Goal: Task Accomplishment & Management: Complete application form

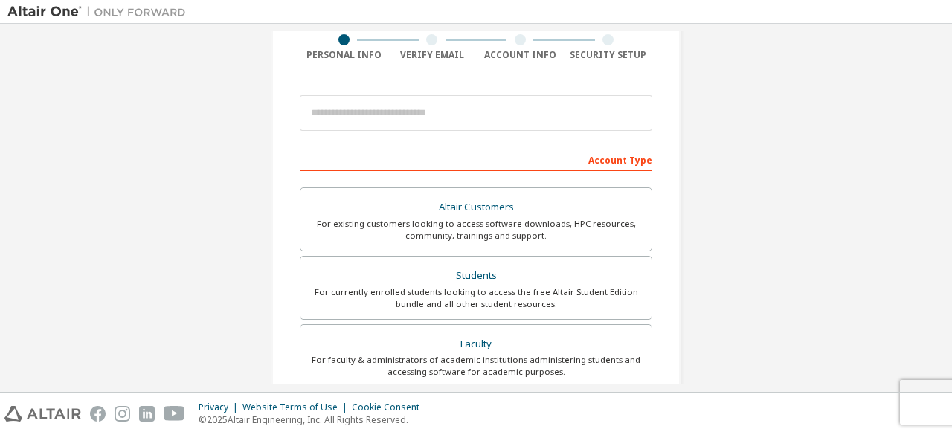
scroll to position [124, 0]
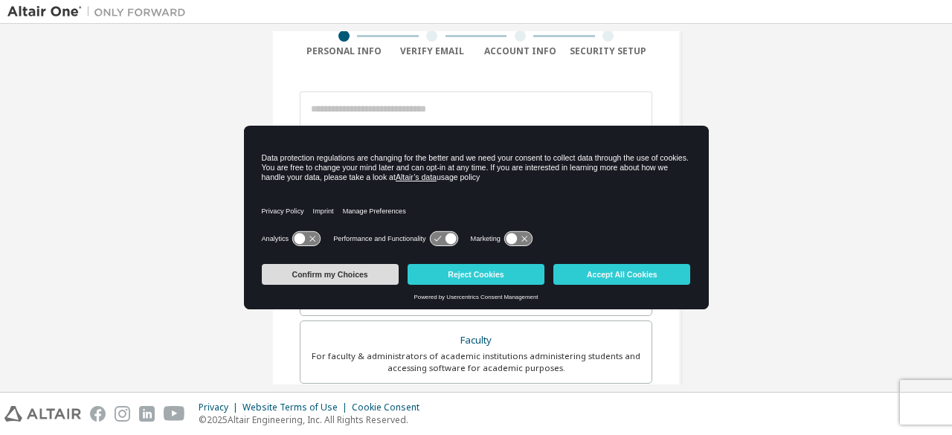
click at [370, 278] on button "Confirm my Choices" at bounding box center [330, 274] width 137 height 21
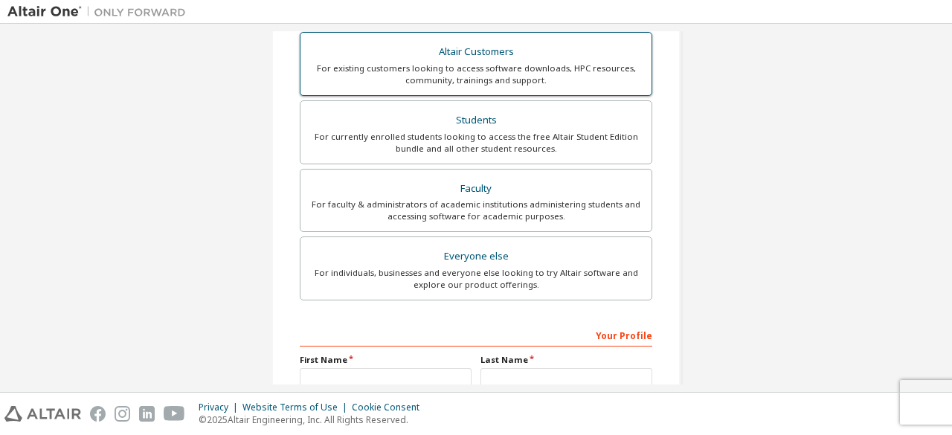
scroll to position [0, 0]
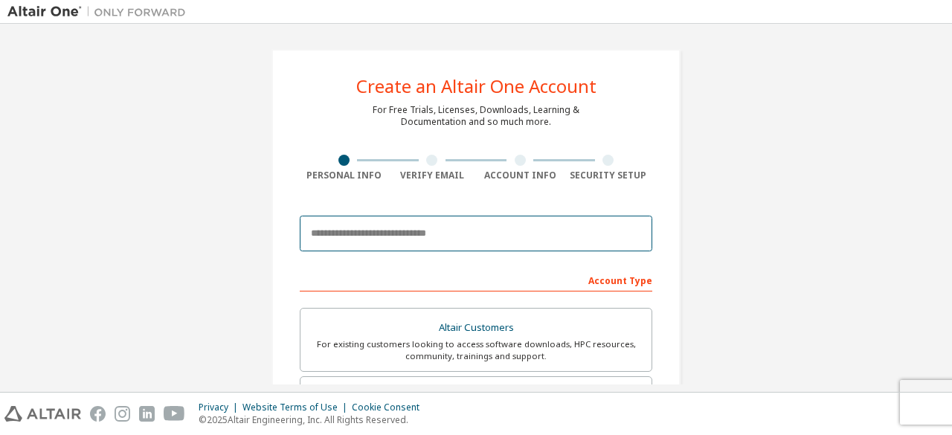
click at [462, 234] on input "email" at bounding box center [476, 234] width 353 height 36
type input "**********"
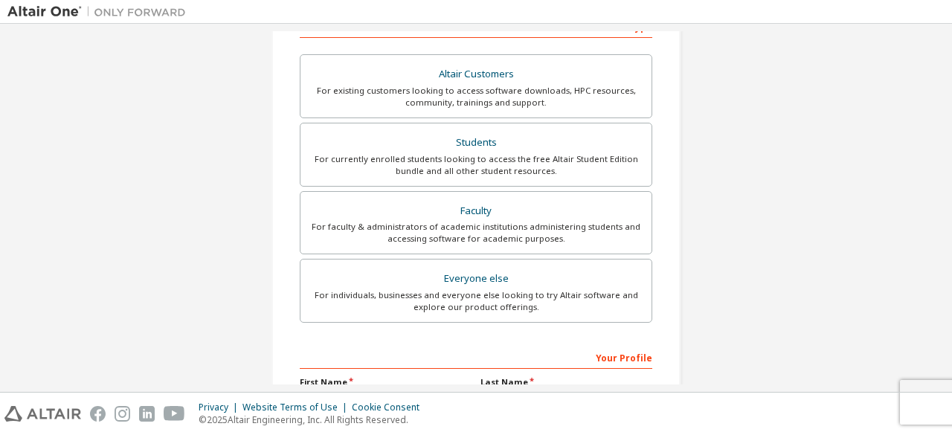
scroll to position [255, 0]
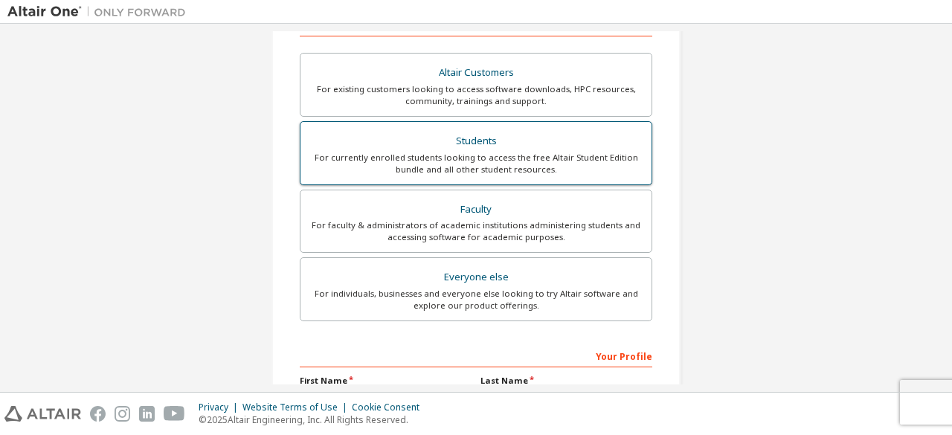
click at [544, 147] on div "Students" at bounding box center [475, 141] width 333 height 21
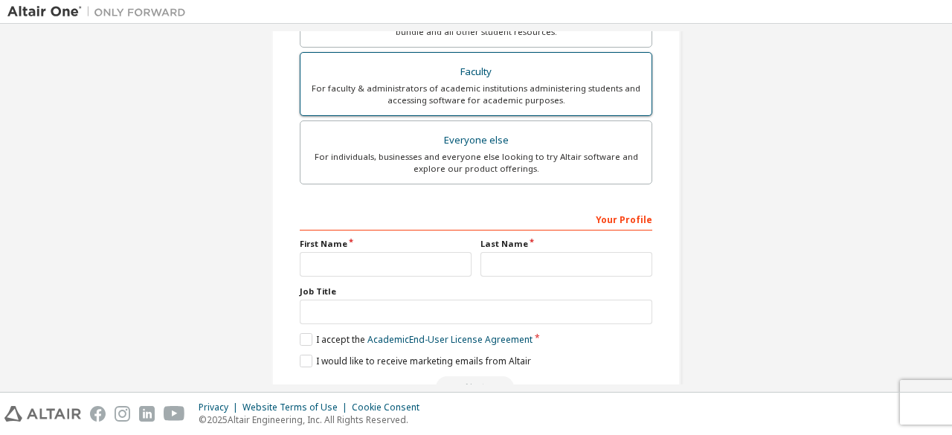
scroll to position [469, 0]
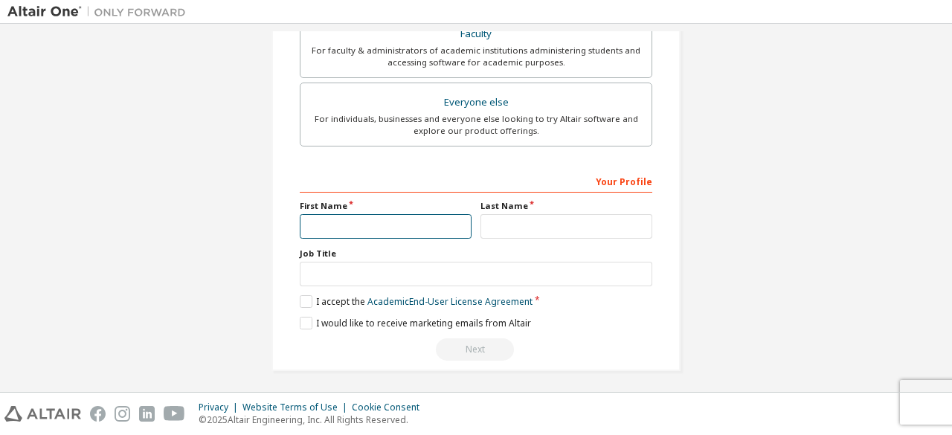
click at [426, 215] on input "text" at bounding box center [386, 226] width 172 height 25
type input "****"
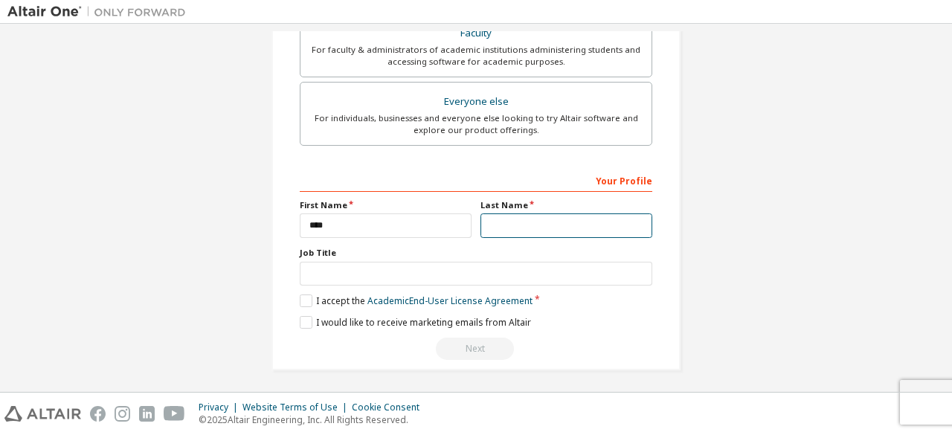
click at [524, 231] on input "text" at bounding box center [567, 226] width 172 height 25
click at [304, 298] on label "I accept the Academic End-User License Agreement" at bounding box center [416, 301] width 233 height 13
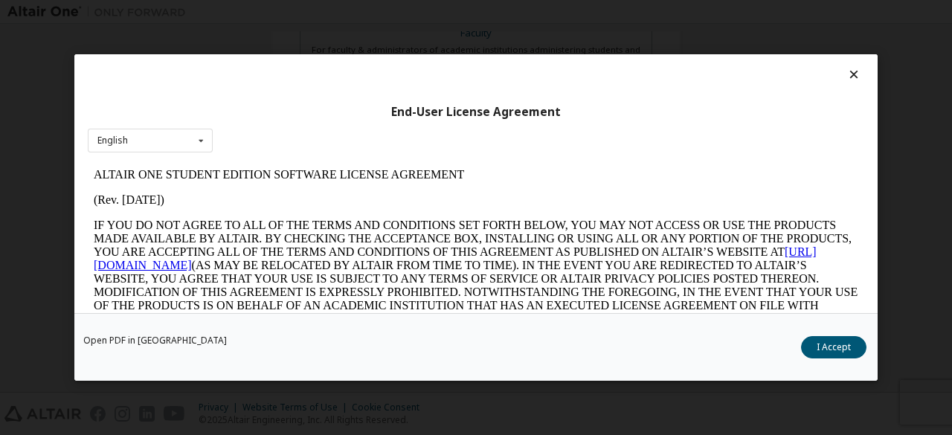
scroll to position [25, 0]
click at [168, 145] on div "English English" at bounding box center [150, 141] width 125 height 25
click at [268, 133] on div "End-User License Agreement English English" at bounding box center [475, 183] width 803 height 259
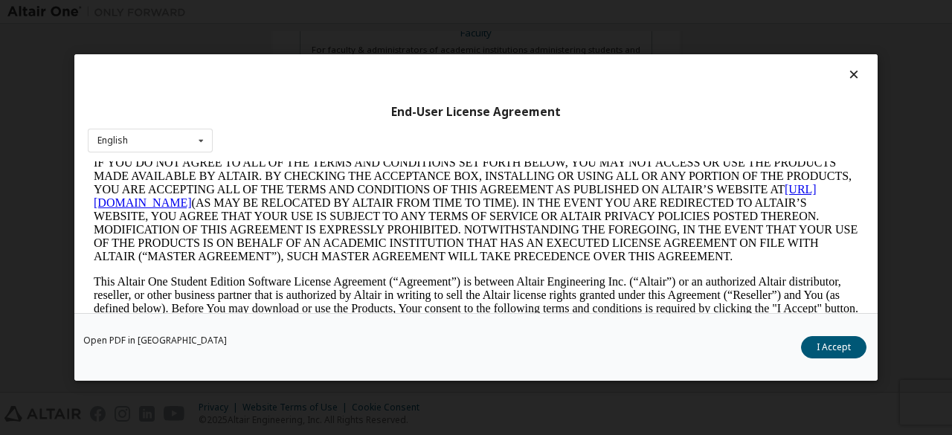
scroll to position [82, 0]
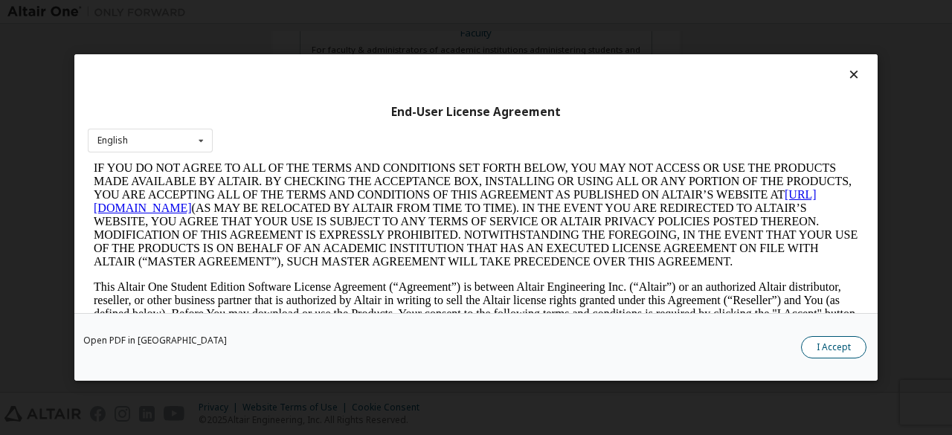
click at [842, 338] on button "I Accept" at bounding box center [833, 347] width 65 height 22
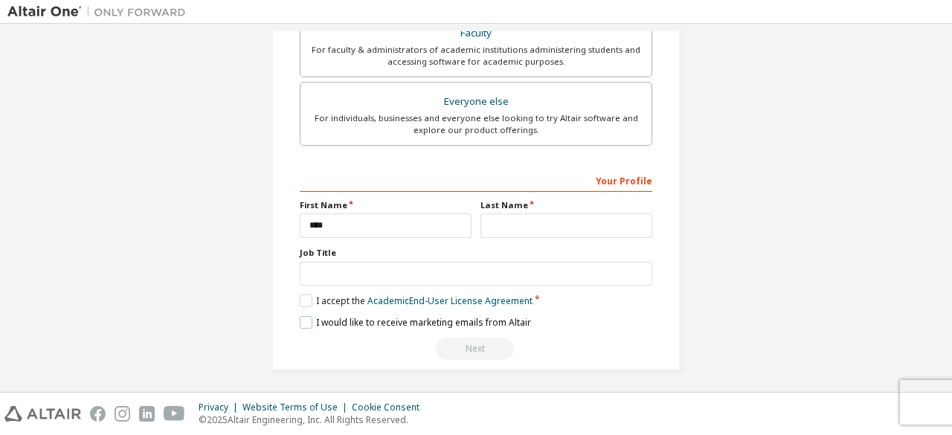
click at [301, 316] on label "I would like to receive marketing emails from Altair" at bounding box center [415, 322] width 231 height 13
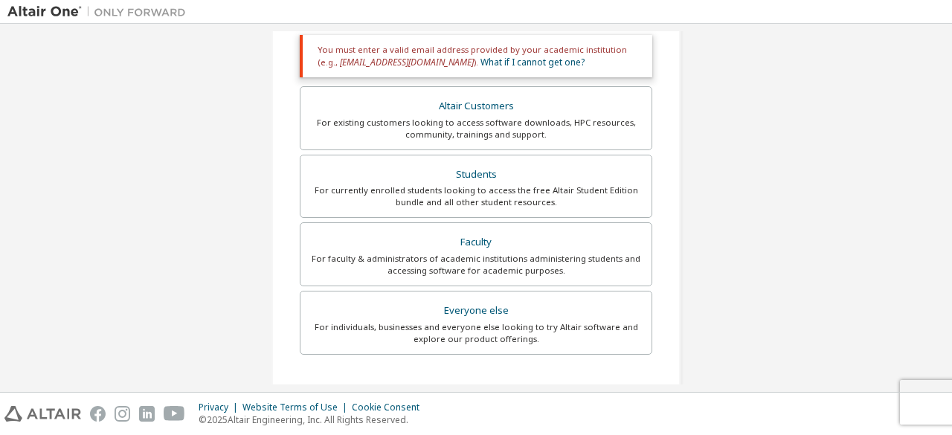
scroll to position [275, 0]
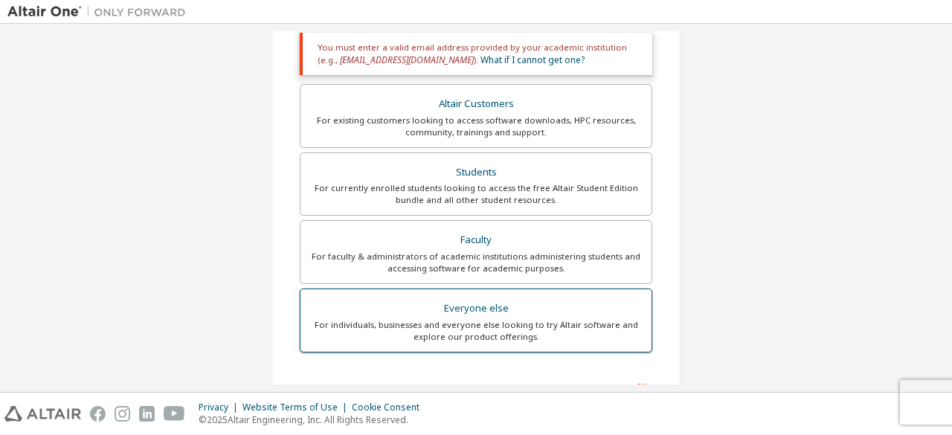
click at [464, 315] on div "Everyone else" at bounding box center [475, 308] width 333 height 21
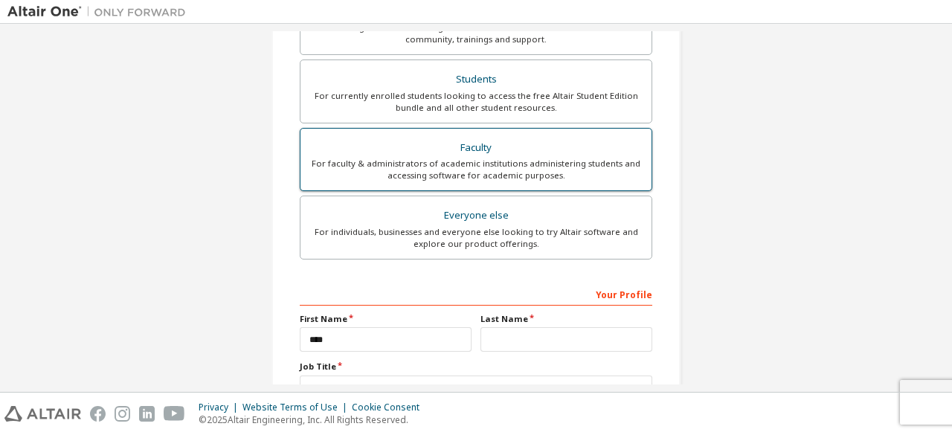
scroll to position [430, 0]
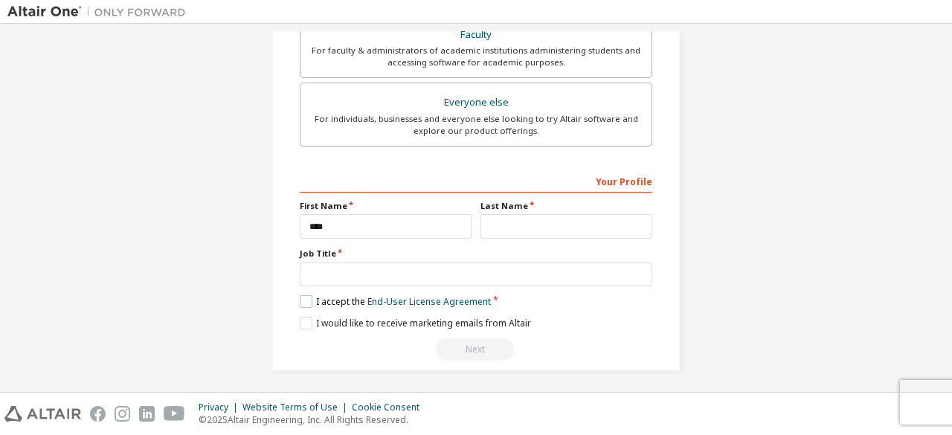
click at [304, 298] on label "I accept the End-User License Agreement" at bounding box center [395, 301] width 191 height 13
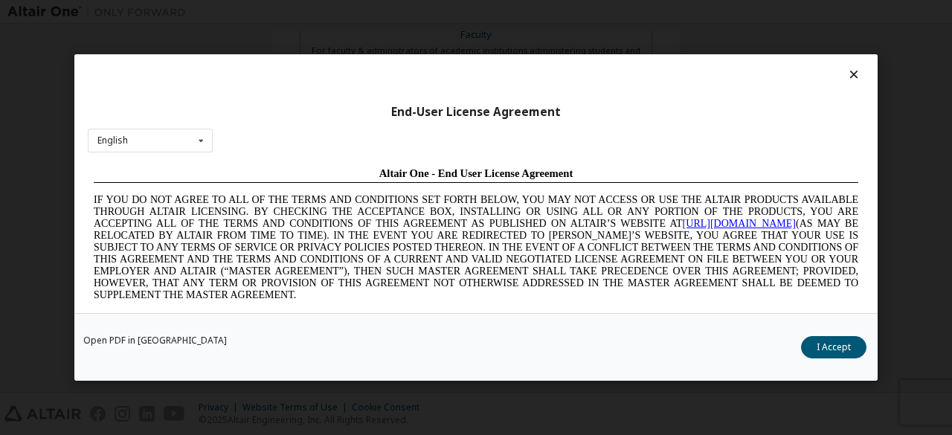
scroll to position [0, 0]
click at [837, 346] on button "I Accept" at bounding box center [833, 347] width 65 height 22
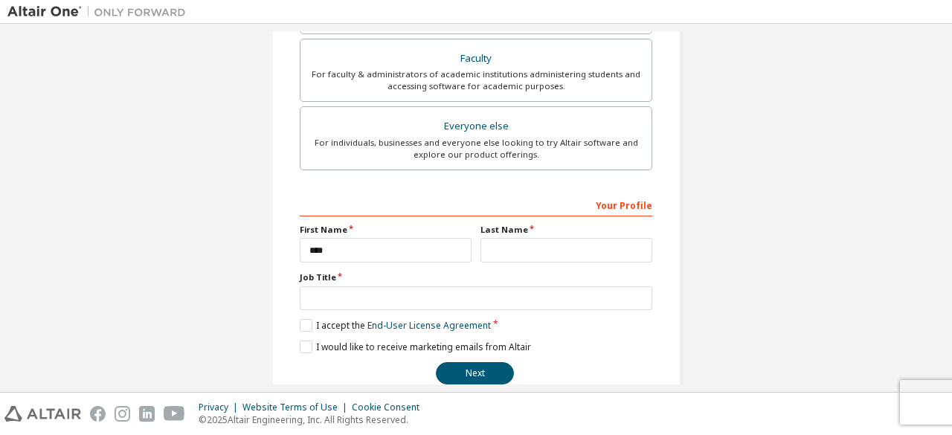
scroll to position [405, 0]
click at [476, 364] on button "Next" at bounding box center [475, 375] width 78 height 22
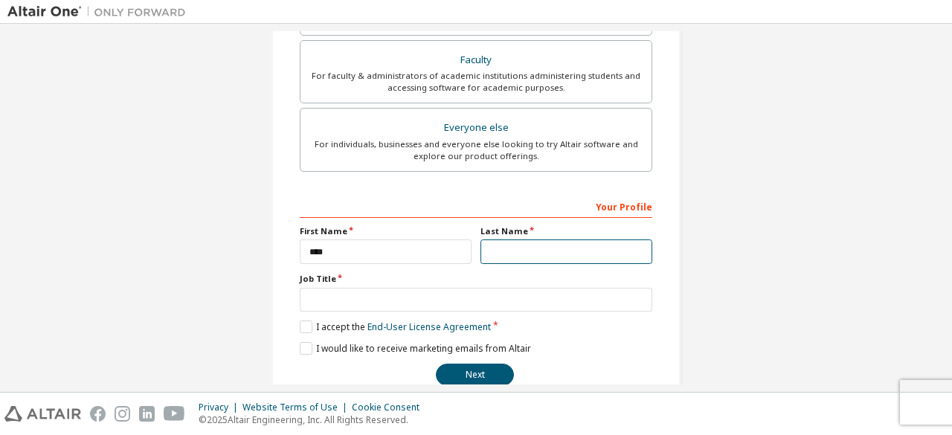
click at [536, 250] on input "text" at bounding box center [567, 252] width 172 height 25
type input "*"
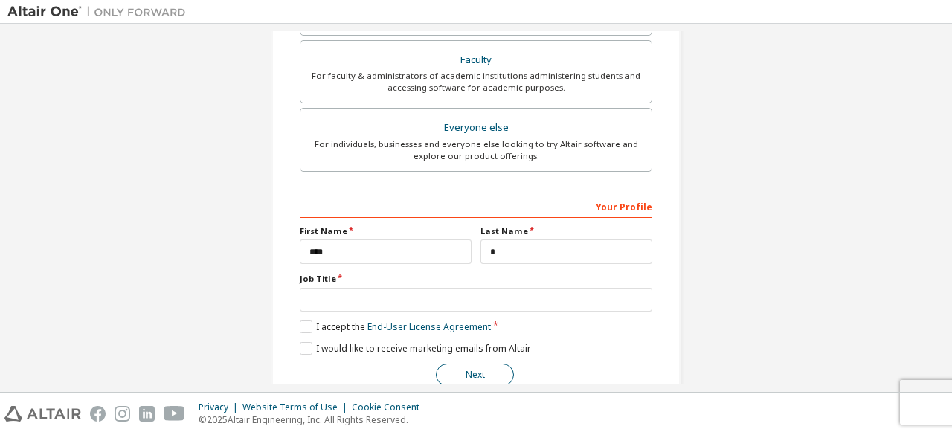
click at [467, 371] on button "Next" at bounding box center [475, 375] width 78 height 22
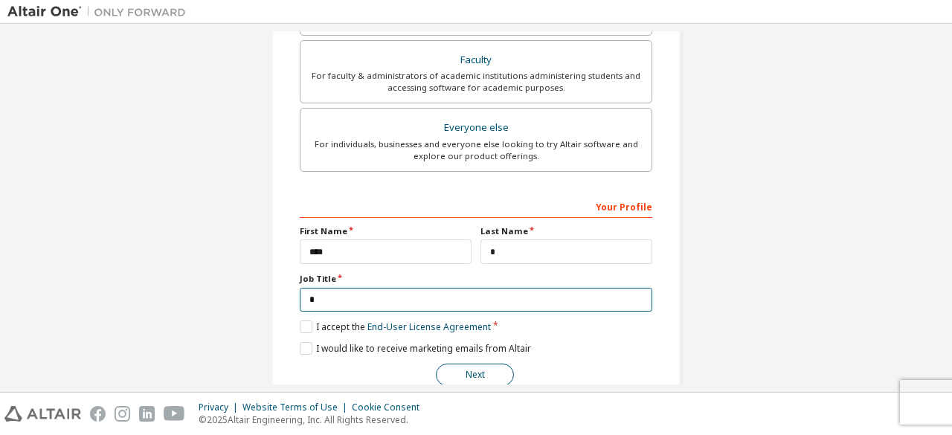
type input "*"
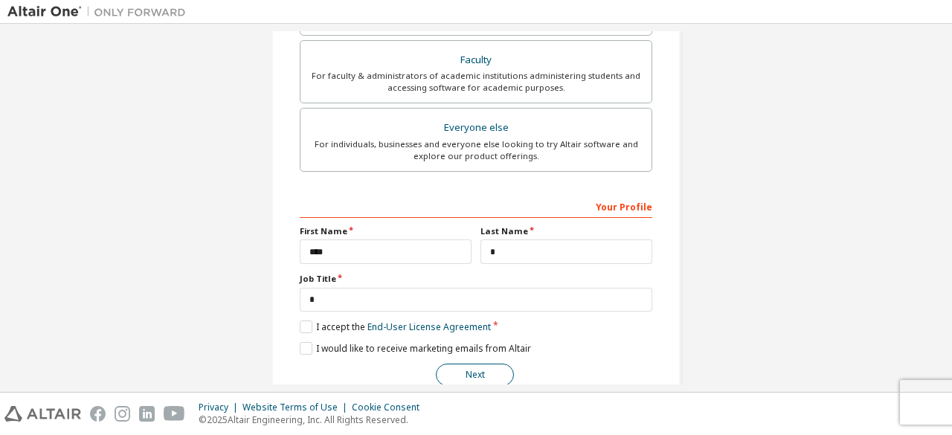
click at [476, 364] on button "Next" at bounding box center [475, 375] width 78 height 22
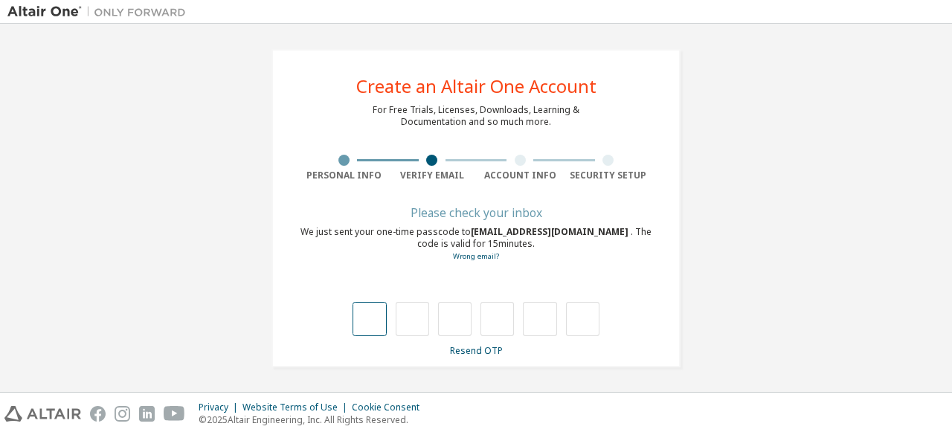
type input "*"
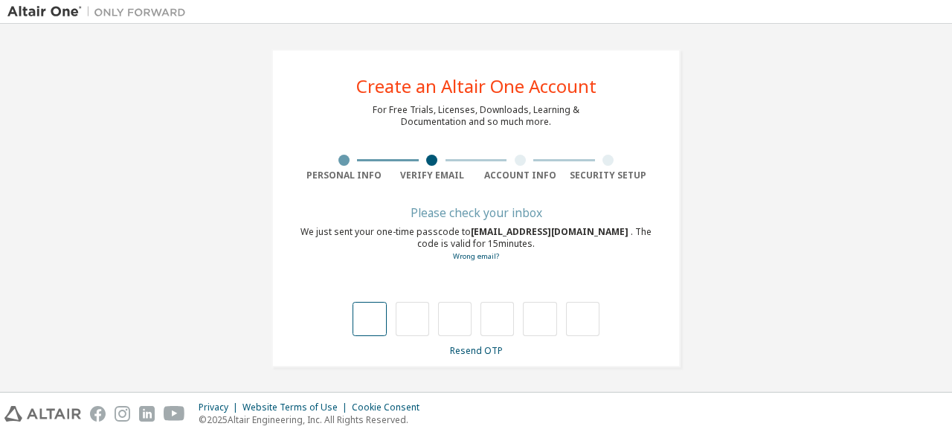
type input "*"
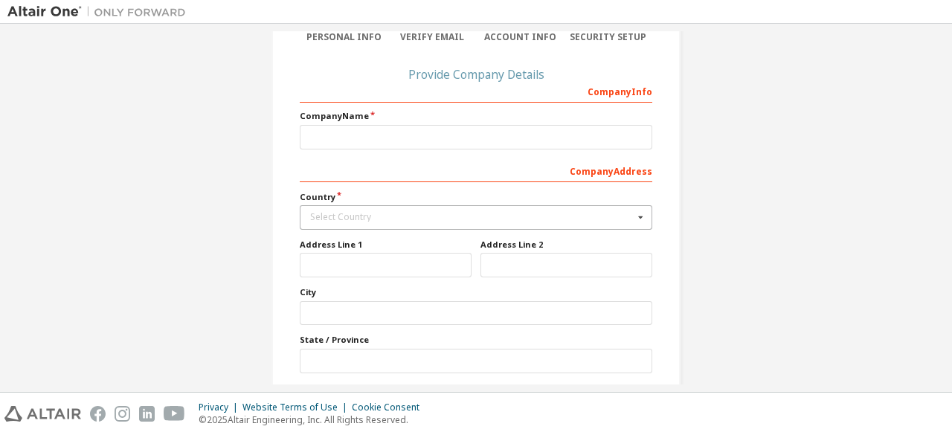
scroll to position [240, 0]
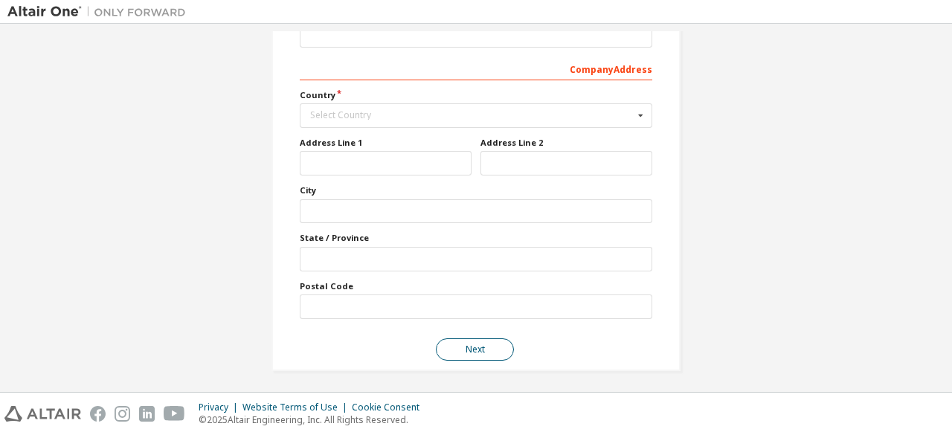
click at [452, 338] on button "Next" at bounding box center [475, 349] width 78 height 22
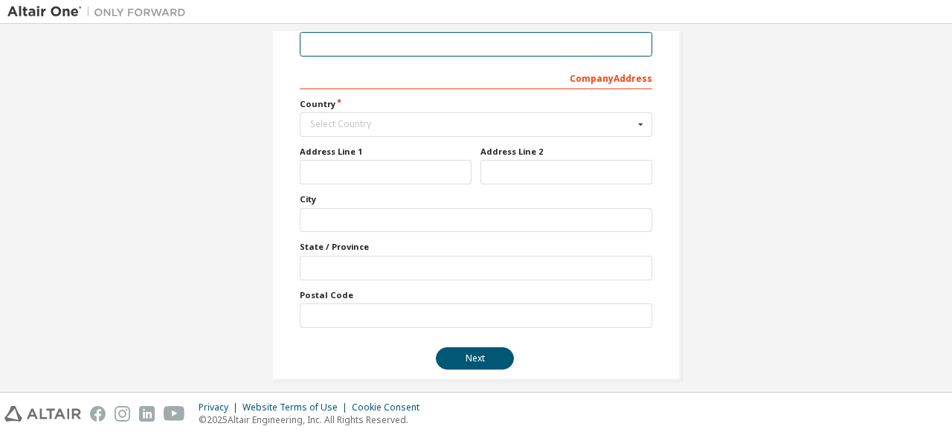
scroll to position [0, 0]
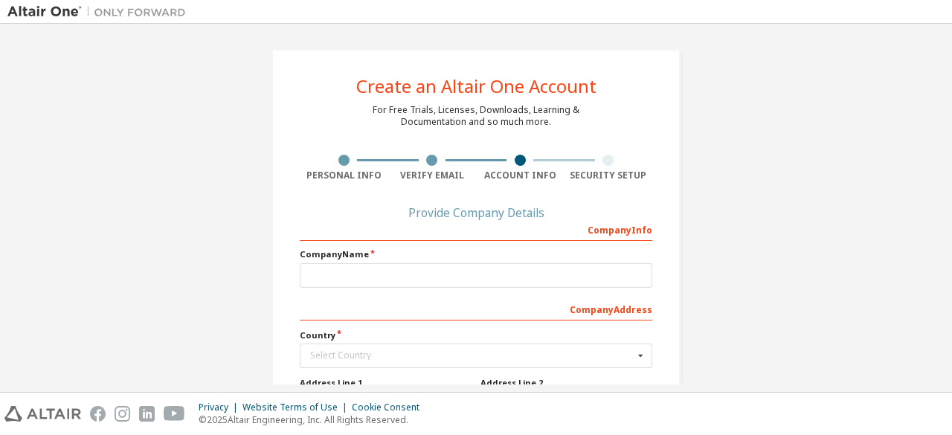
click at [510, 211] on div "Provide Company Details" at bounding box center [476, 212] width 353 height 9
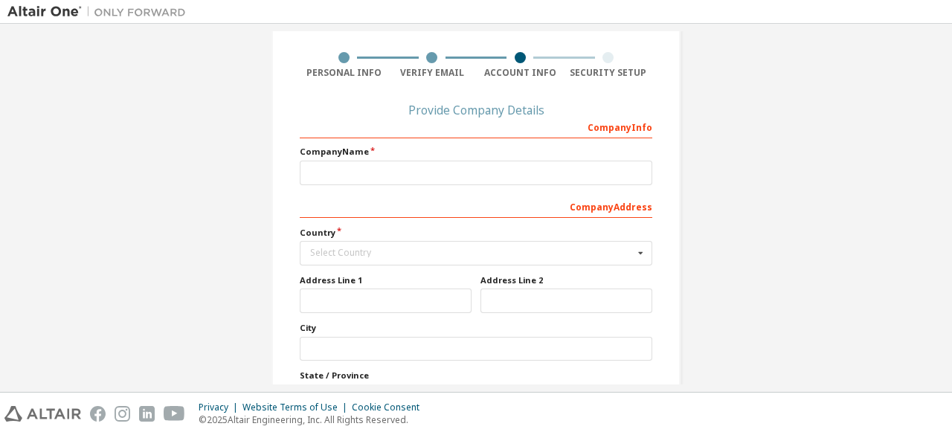
scroll to position [104, 0]
click at [452, 247] on div "Select Country" at bounding box center [472, 251] width 324 height 9
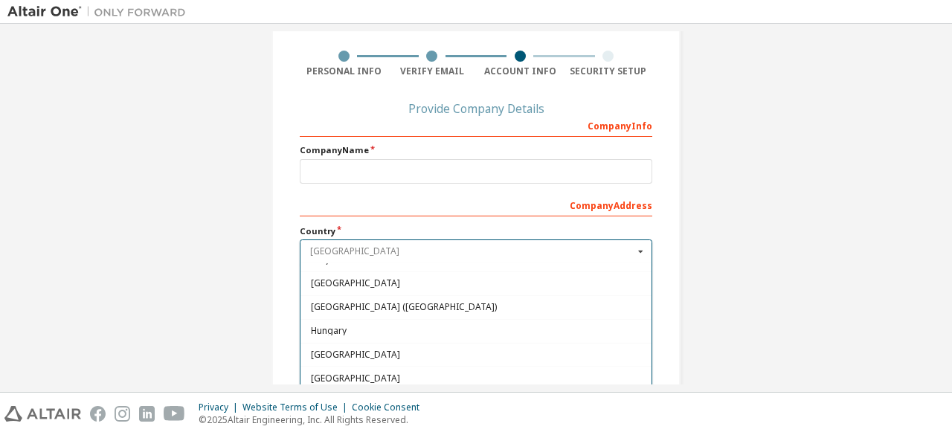
scroll to position [2267, 0]
click at [399, 397] on span "[GEOGRAPHIC_DATA]" at bounding box center [476, 401] width 331 height 9
type input "***"
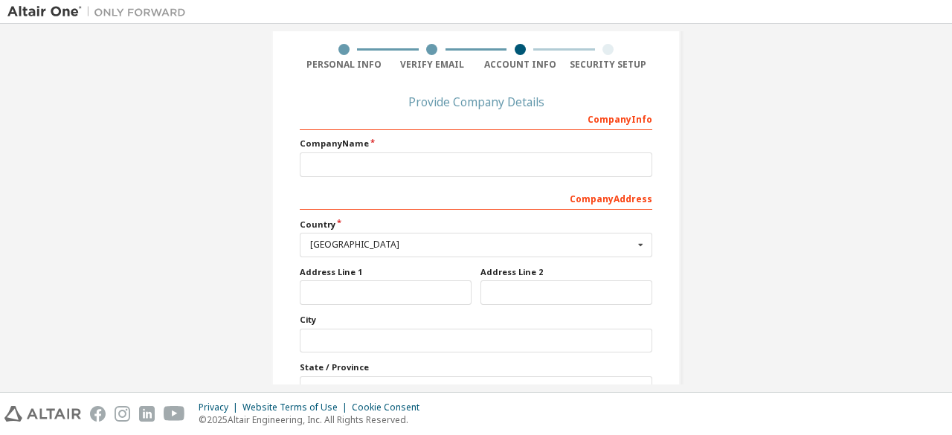
scroll to position [109, 0]
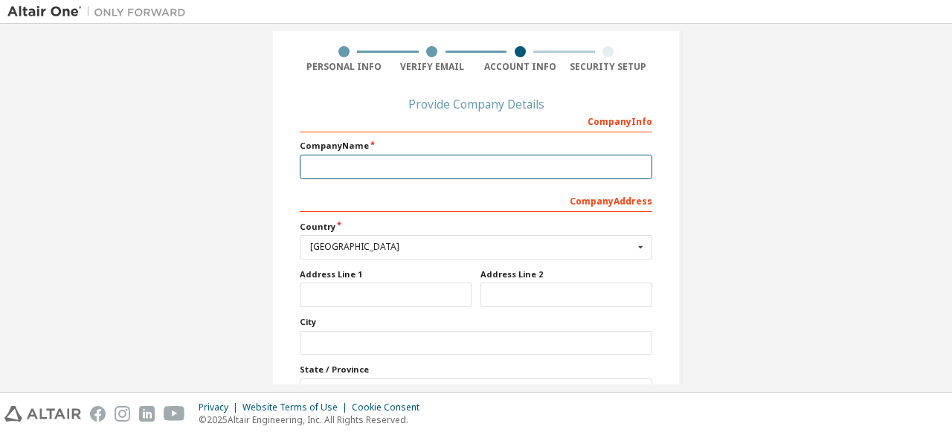
click at [463, 162] on input "text" at bounding box center [476, 167] width 353 height 25
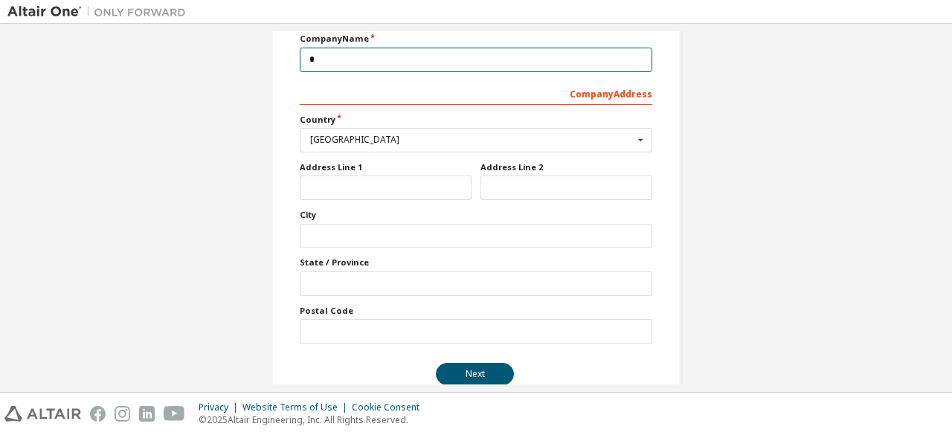
scroll to position [222, 0]
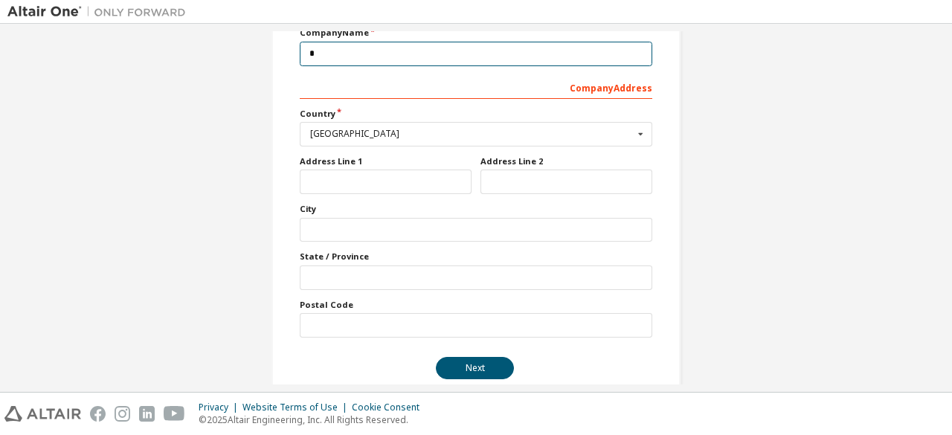
type input "*"
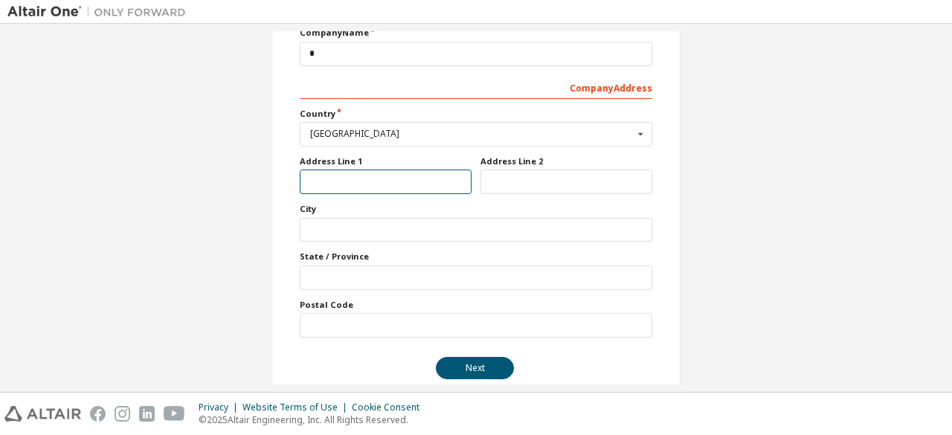
click at [423, 173] on input "text" at bounding box center [386, 182] width 172 height 25
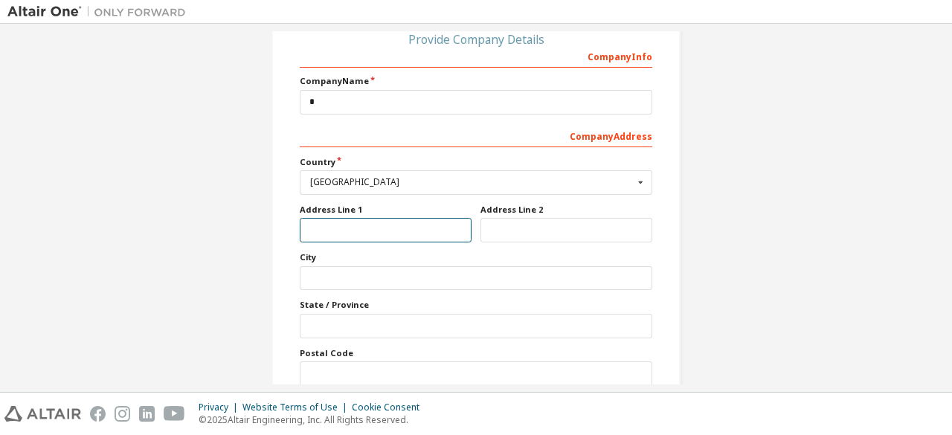
scroll to position [240, 0]
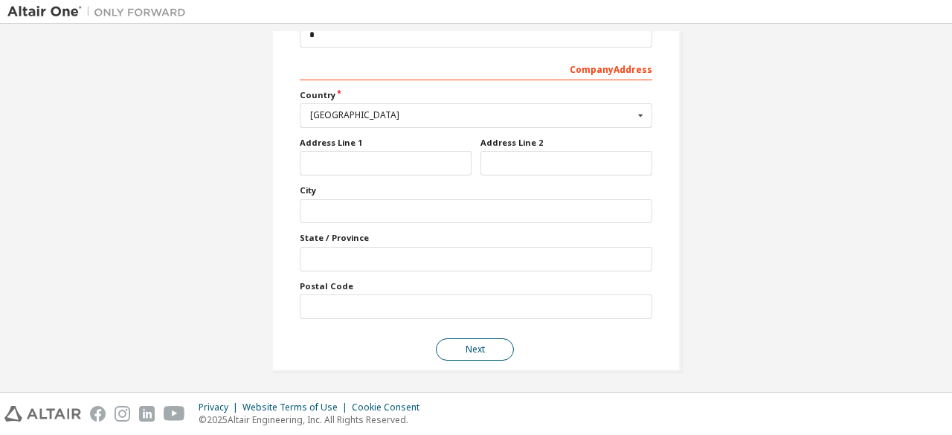
click at [455, 347] on button "Next" at bounding box center [475, 349] width 78 height 22
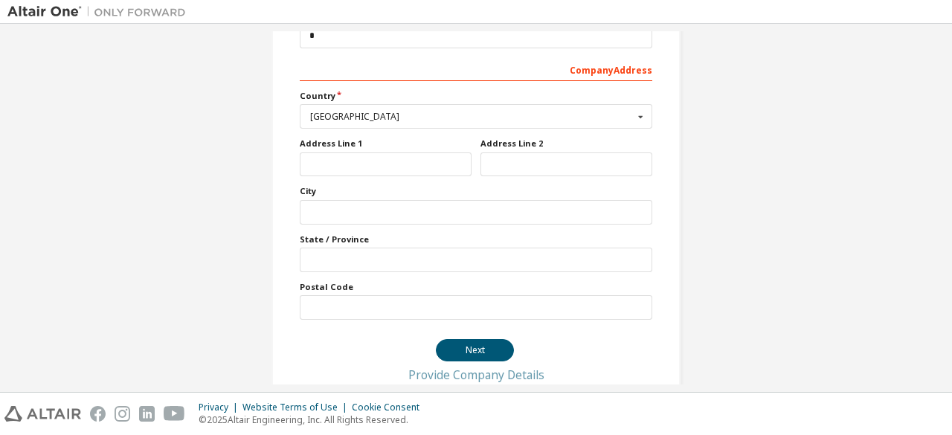
scroll to position [0, 0]
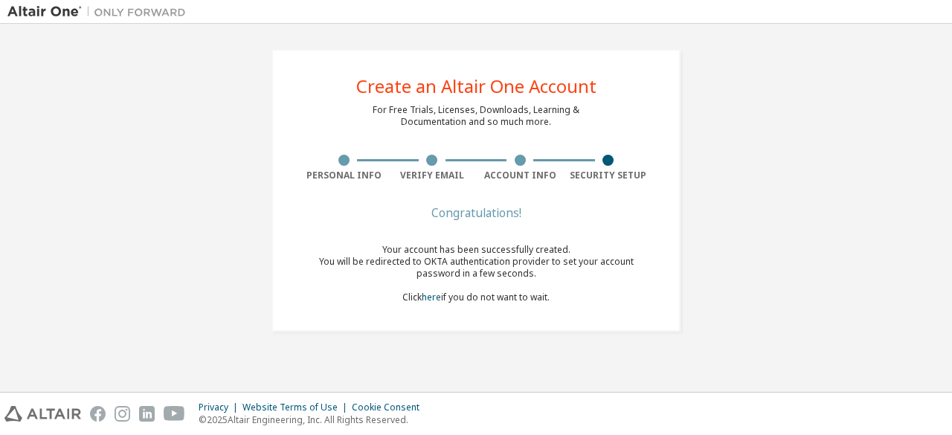
click at [513, 295] on div "Your account has been successfully created. You will be redirected to OKTA auth…" at bounding box center [476, 274] width 353 height 60
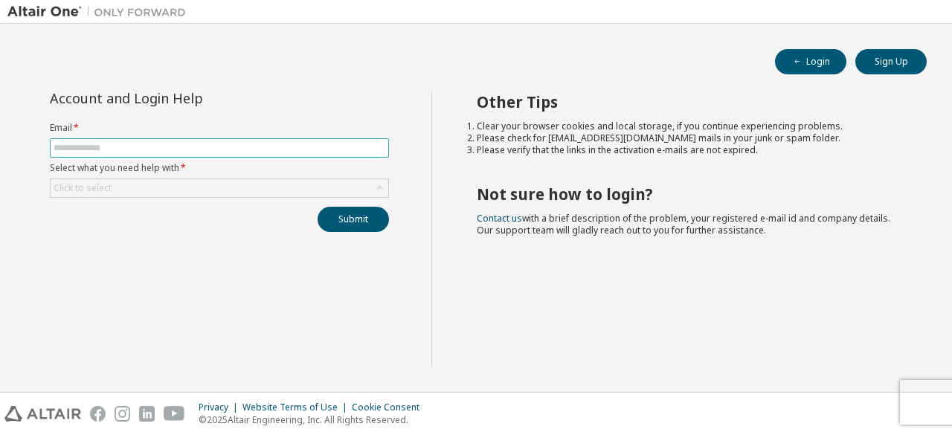
click at [177, 153] on input "text" at bounding box center [220, 148] width 332 height 12
type input "**********"
click at [333, 200] on div "**********" at bounding box center [219, 162] width 357 height 140
click at [349, 187] on div "Click to select" at bounding box center [220, 188] width 338 height 18
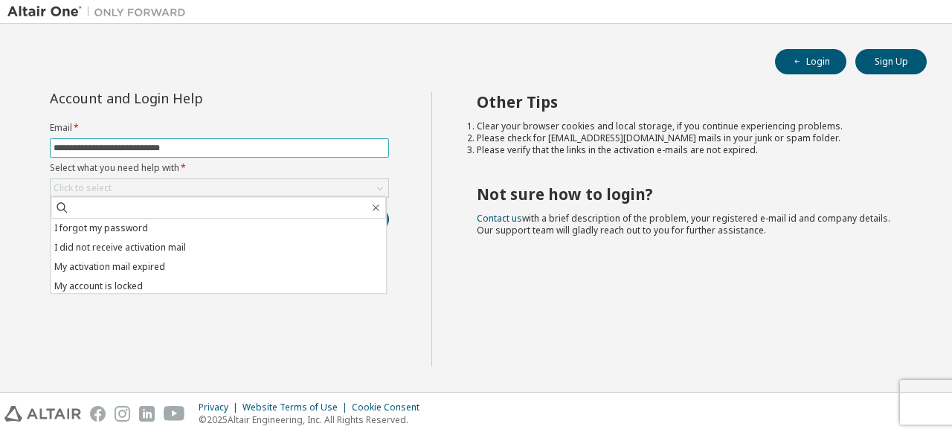
click at [384, 150] on input "**********" at bounding box center [220, 148] width 332 height 12
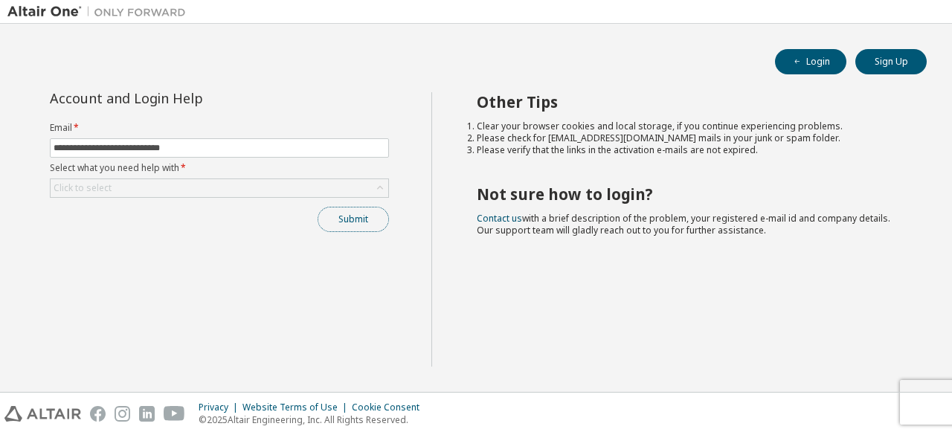
click at [333, 220] on button "Submit" at bounding box center [353, 219] width 71 height 25
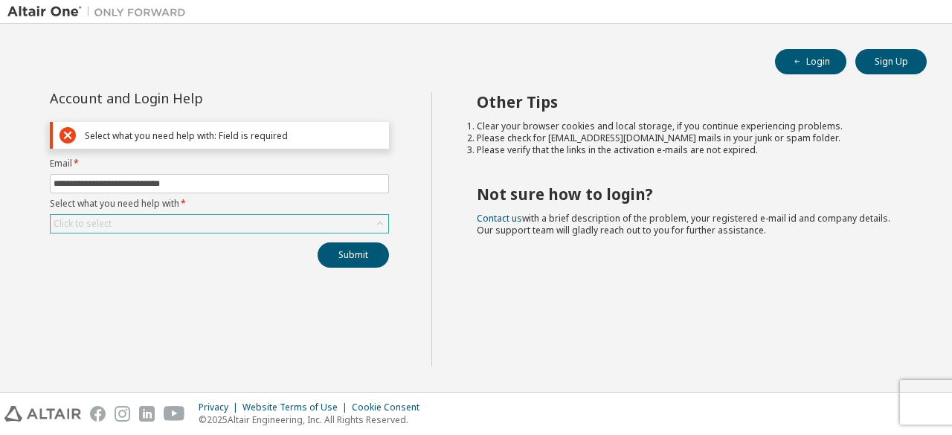
click at [365, 225] on div "Click to select" at bounding box center [220, 224] width 338 height 18
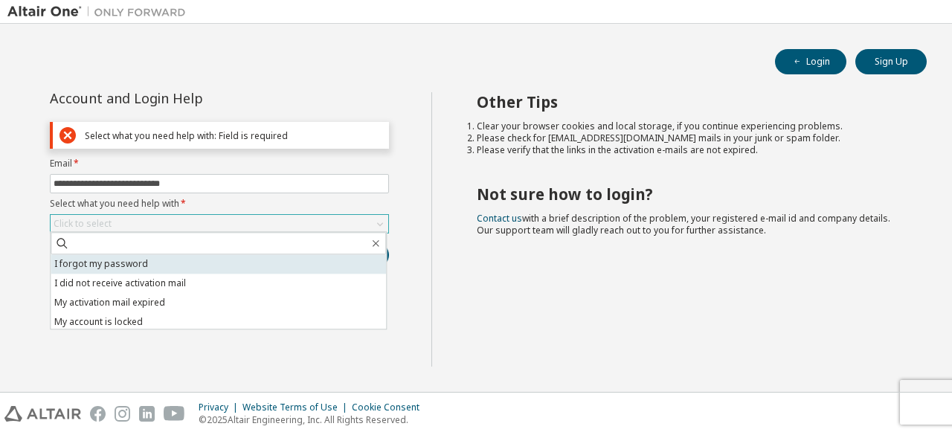
click at [311, 270] on li "I forgot my password" at bounding box center [219, 263] width 336 height 19
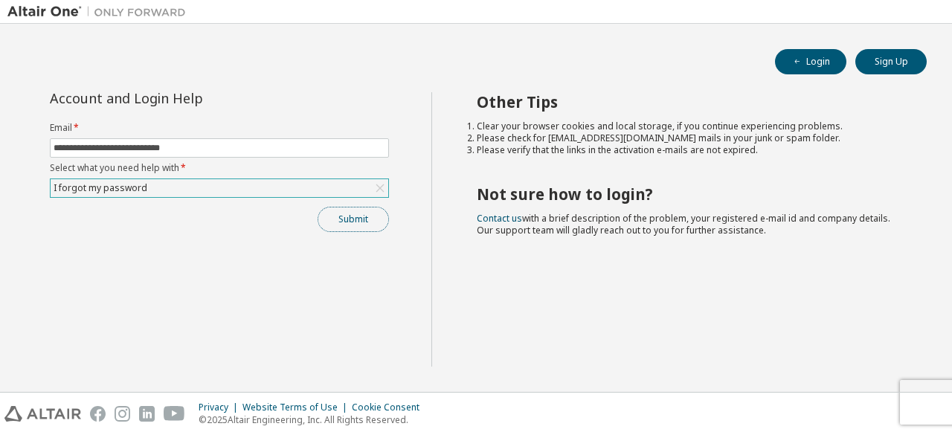
click at [363, 214] on button "Submit" at bounding box center [353, 219] width 71 height 25
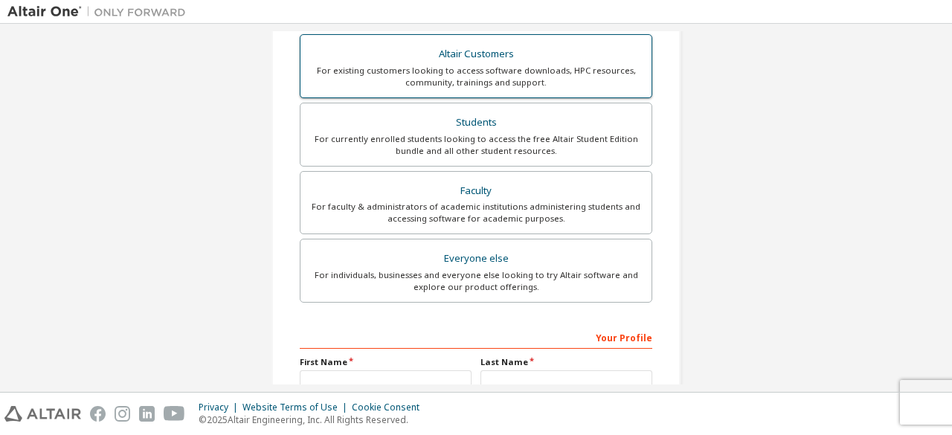
scroll to position [278, 0]
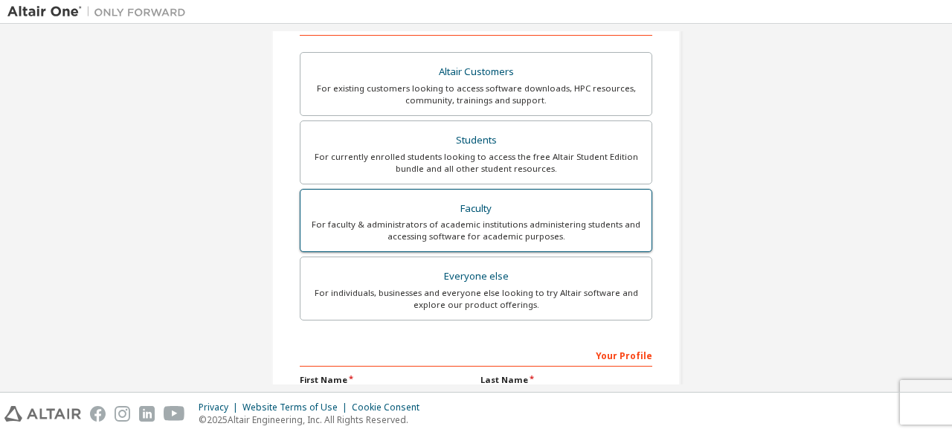
scroll to position [254, 0]
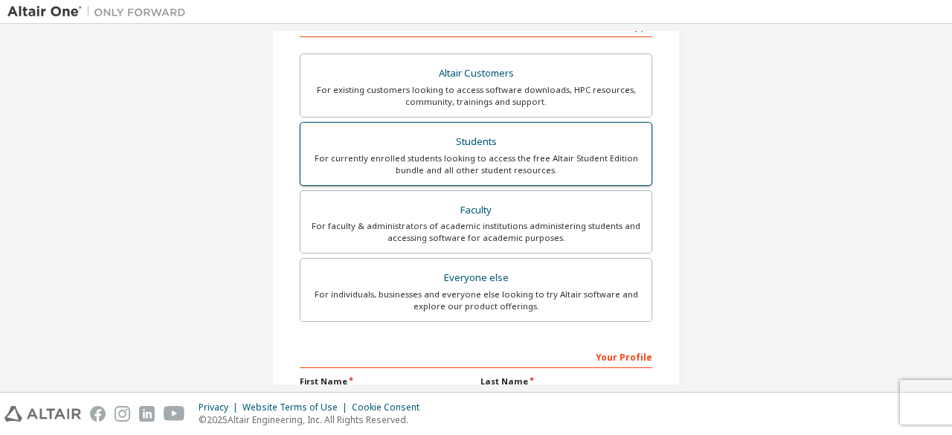
click at [428, 164] on div "For currently enrolled students looking to access the free Altair Student Editi…" at bounding box center [475, 165] width 333 height 24
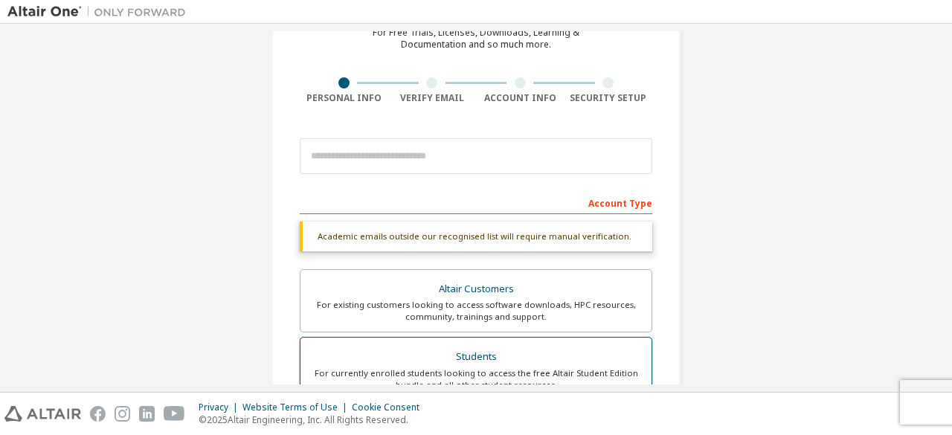
scroll to position [77, 0]
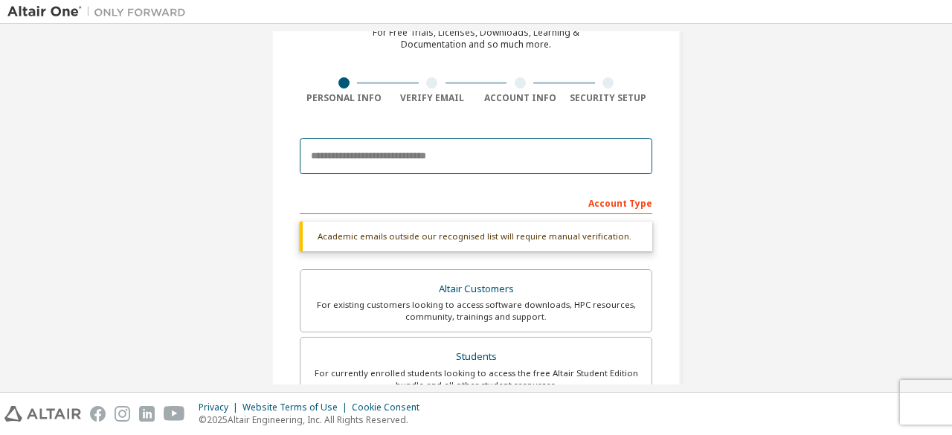
click at [431, 159] on input "email" at bounding box center [476, 156] width 353 height 36
type input "**********"
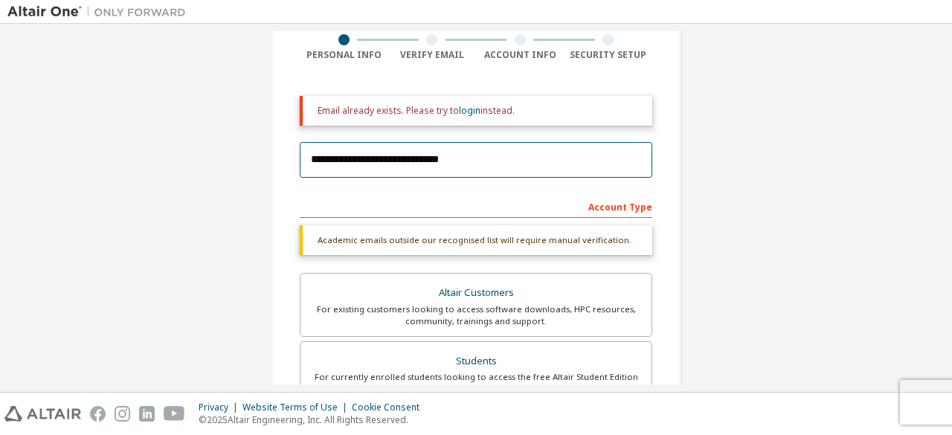
scroll to position [120, 0]
drag, startPoint x: 488, startPoint y: 170, endPoint x: 254, endPoint y: 169, distance: 233.6
click at [254, 169] on div "**********" at bounding box center [476, 347] width 445 height 873
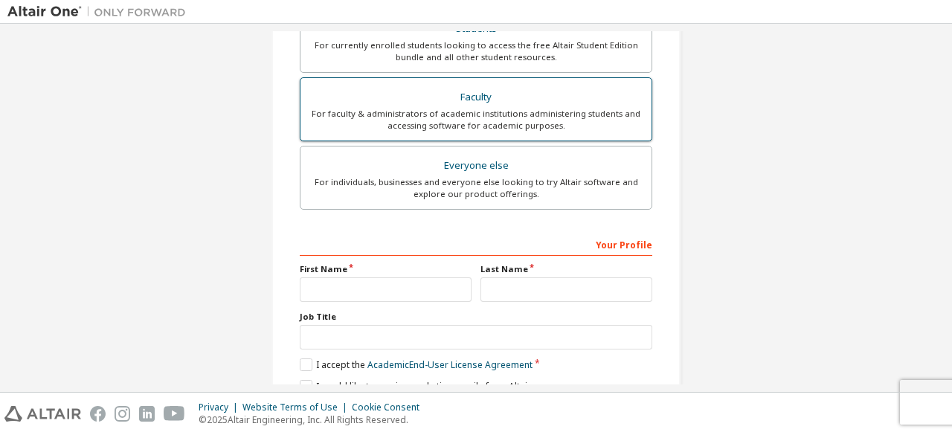
scroll to position [469, 0]
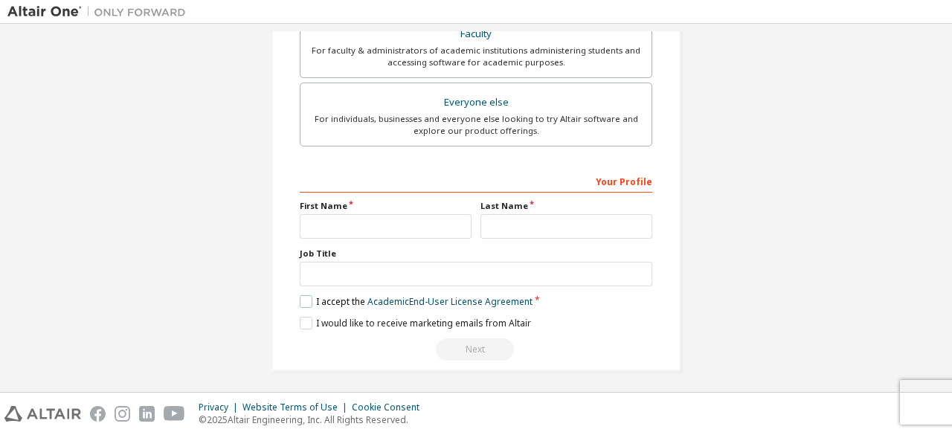
click at [300, 301] on label "I accept the Academic End-User License Agreement" at bounding box center [416, 301] width 233 height 13
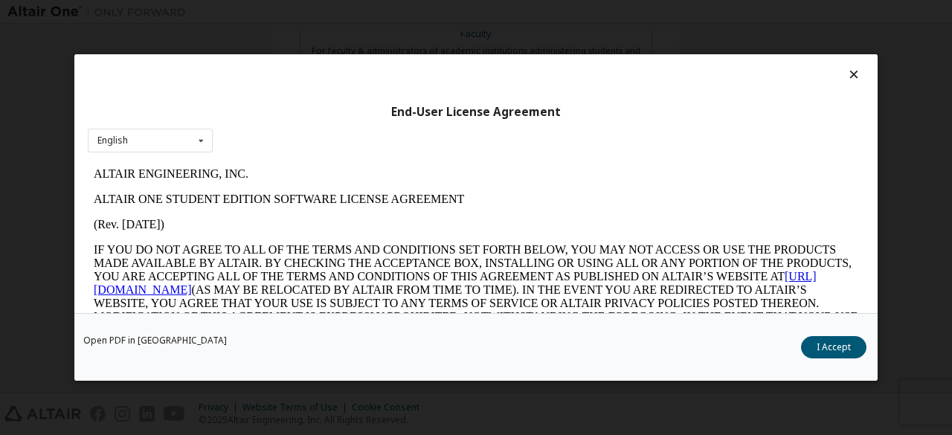
scroll to position [0, 0]
click at [821, 343] on button "I Accept" at bounding box center [833, 347] width 65 height 22
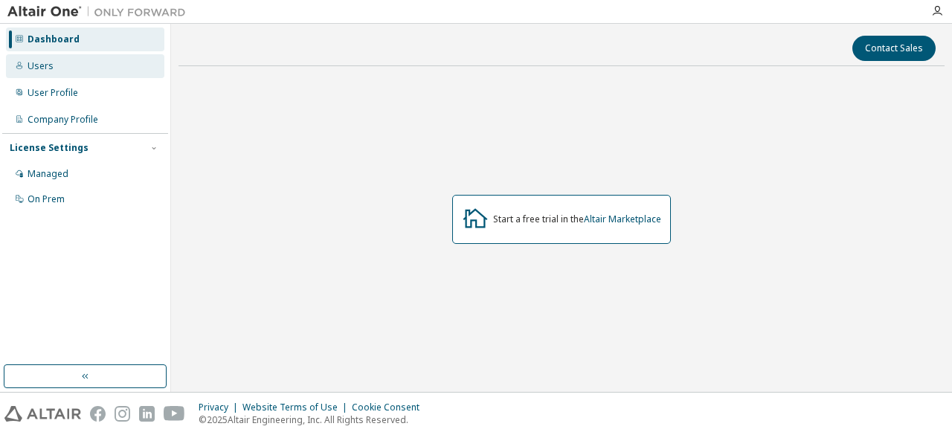
click at [77, 68] on div "Users" at bounding box center [85, 66] width 158 height 24
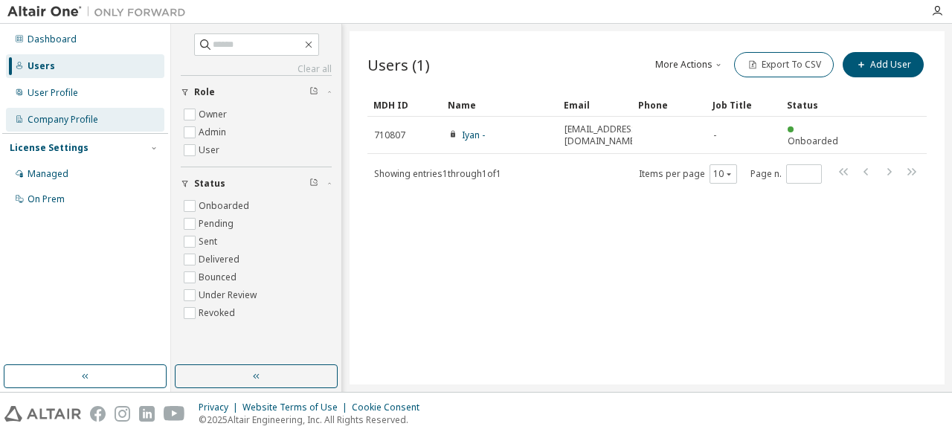
click at [82, 129] on div "Company Profile" at bounding box center [85, 120] width 158 height 24
